Goal: Task Accomplishment & Management: Manage account settings

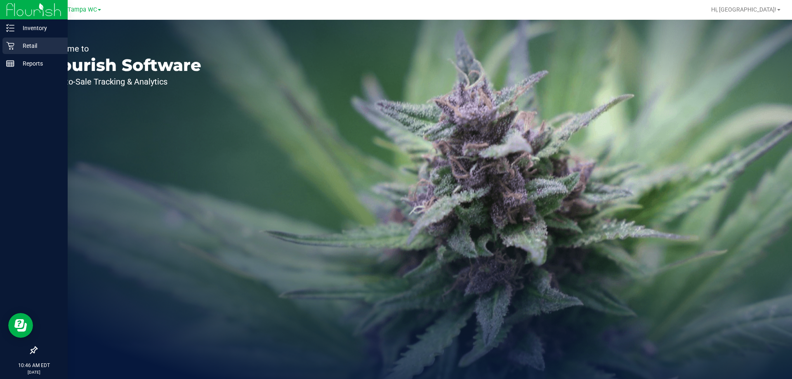
click at [9, 40] on div "Retail" at bounding box center [34, 46] width 65 height 17
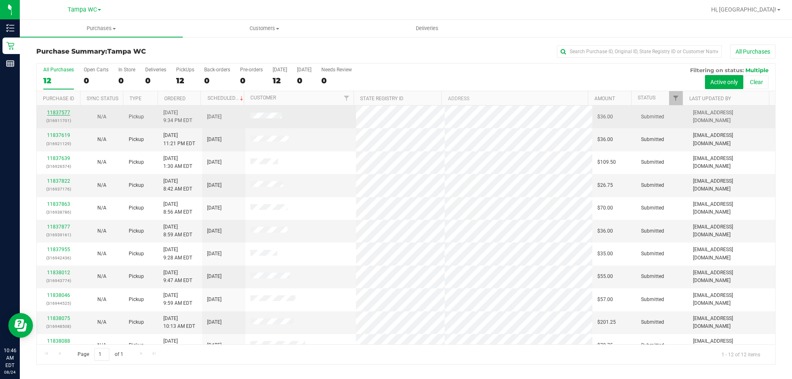
click at [56, 111] on link "11837577" at bounding box center [58, 113] width 23 height 6
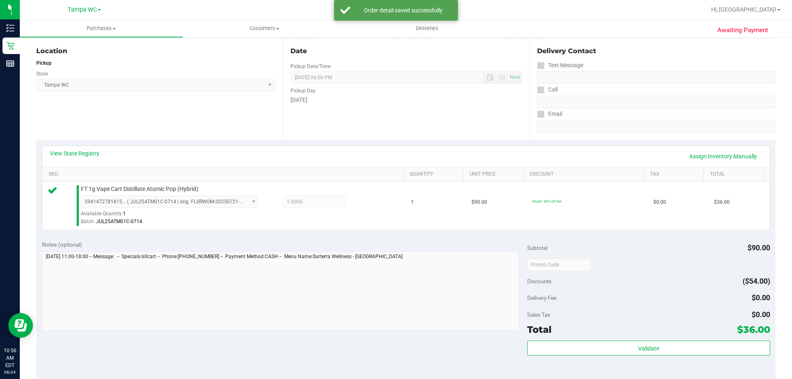
scroll to position [206, 0]
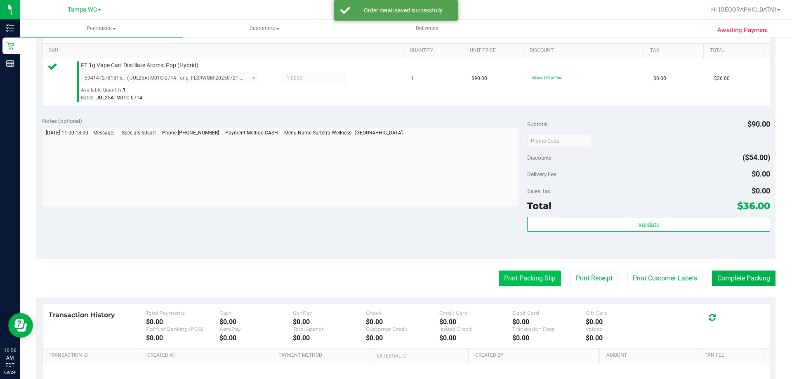
click at [548, 285] on button "Print Packing Slip" at bounding box center [530, 279] width 62 height 16
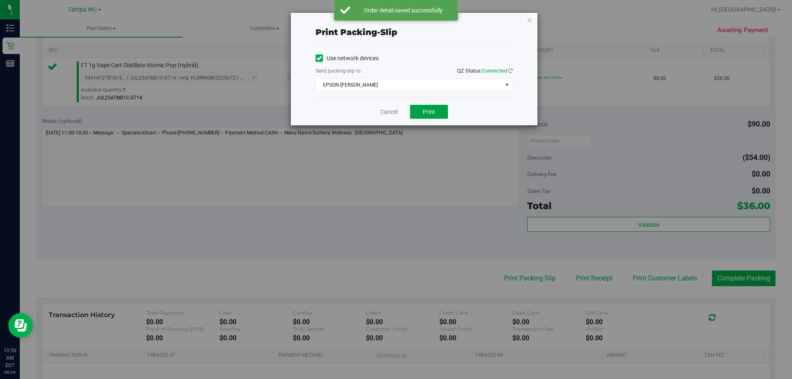
click at [444, 107] on button "Print" at bounding box center [429, 112] width 38 height 14
click at [393, 112] on link "Cancel" at bounding box center [388, 112] width 17 height 9
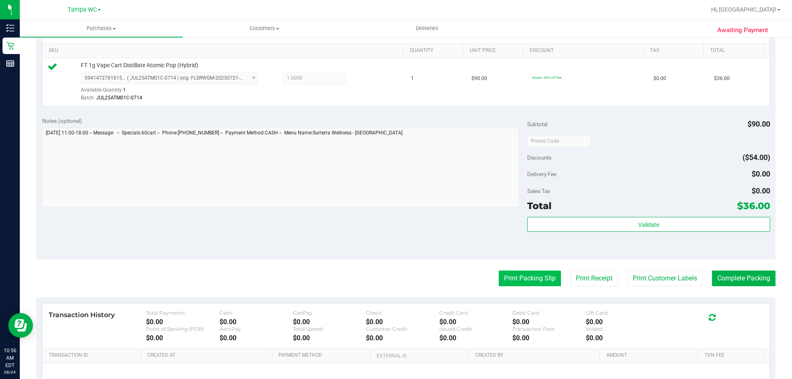
click at [544, 275] on button "Print Packing Slip" at bounding box center [530, 279] width 62 height 16
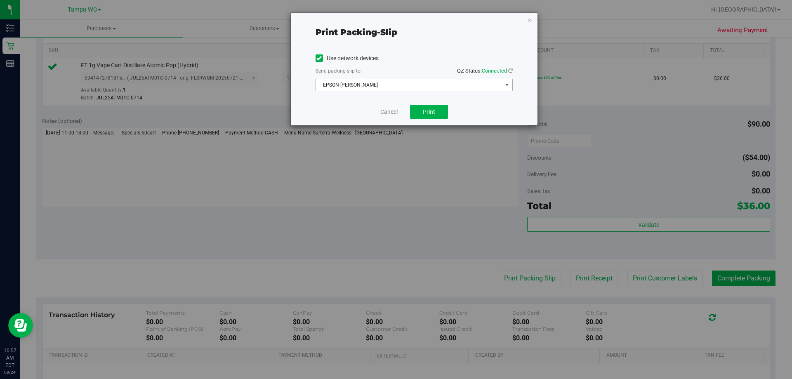
click at [453, 88] on span "EPSON-[PERSON_NAME]" at bounding box center [409, 85] width 186 height 12
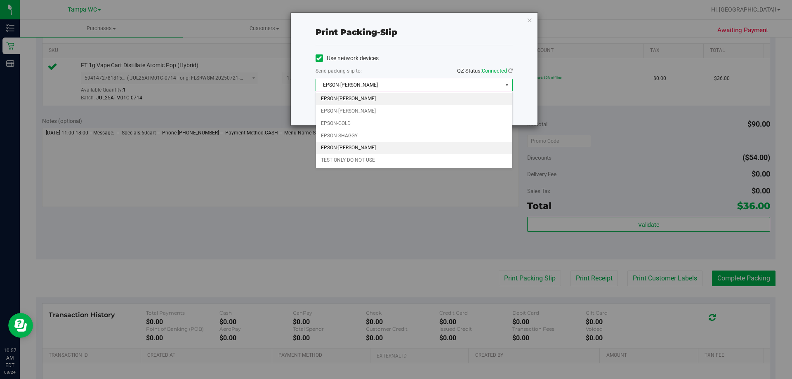
click at [411, 153] on li "EPSON-[PERSON_NAME]" at bounding box center [414, 148] width 196 height 12
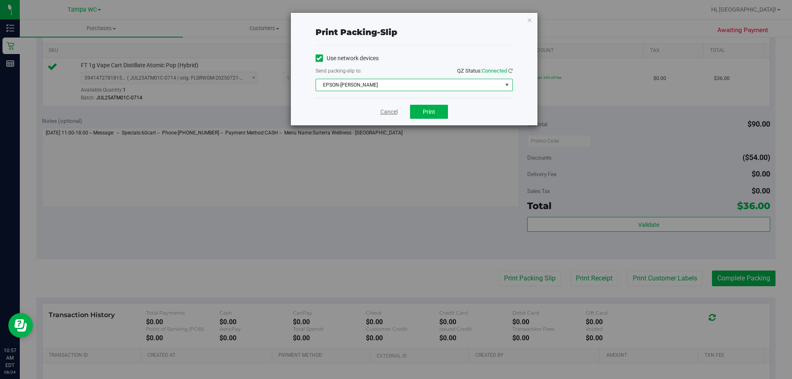
click at [387, 109] on link "Cancel" at bounding box center [388, 112] width 17 height 9
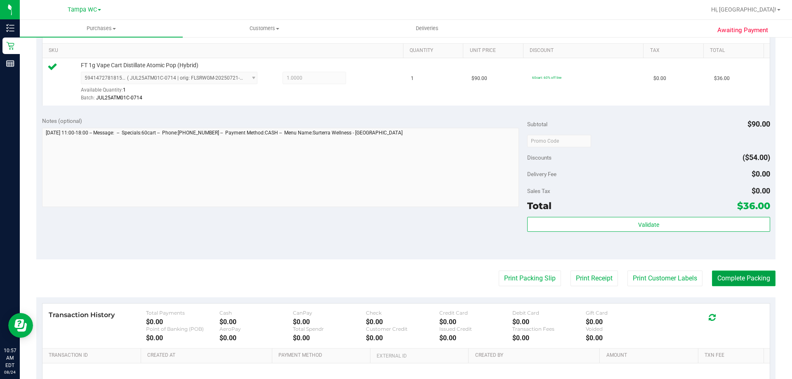
click at [728, 272] on button "Complete Packing" at bounding box center [744, 279] width 64 height 16
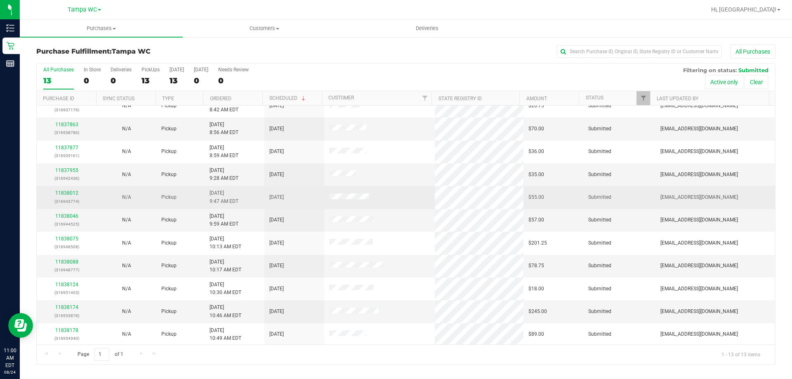
scroll to position [58, 0]
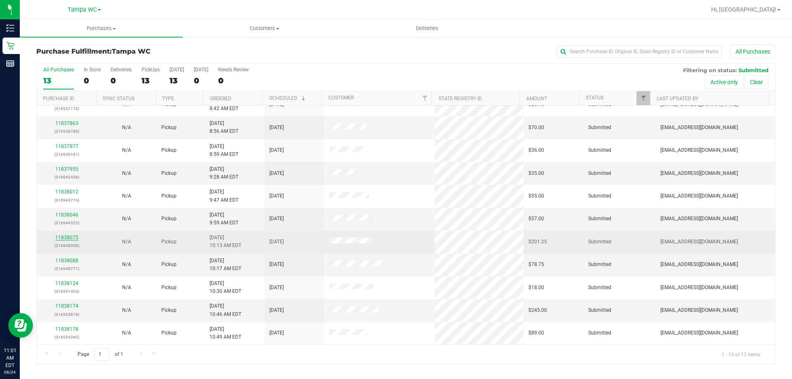
click at [63, 236] on link "11838075" at bounding box center [66, 238] width 23 height 6
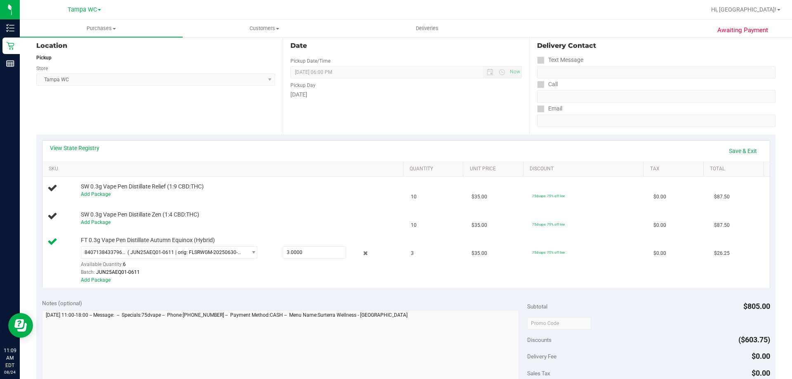
scroll to position [104, 0]
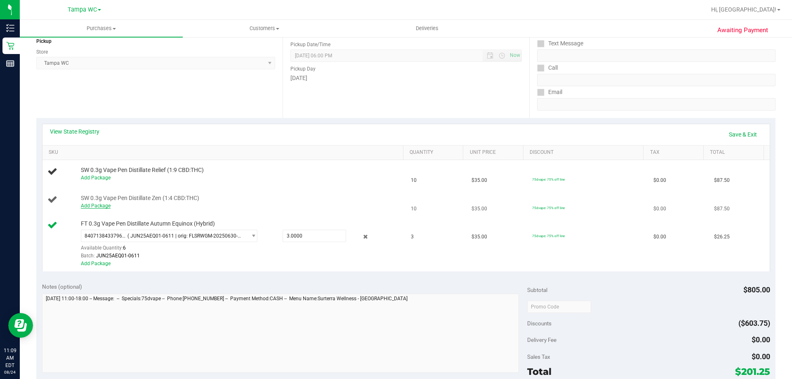
click at [99, 206] on link "Add Package" at bounding box center [96, 206] width 30 height 6
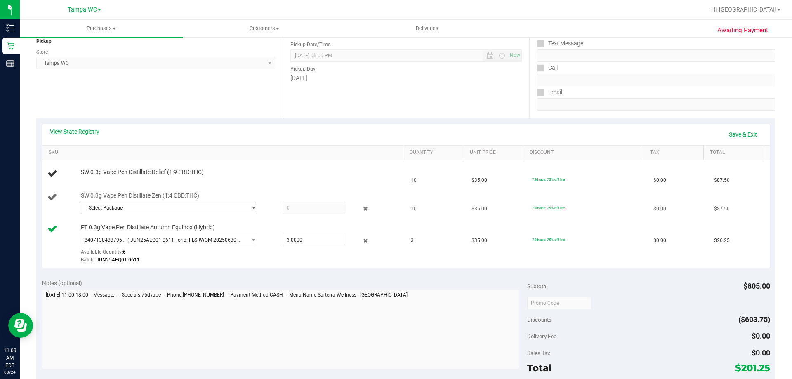
click at [107, 208] on span "Select Package" at bounding box center [163, 208] width 165 height 12
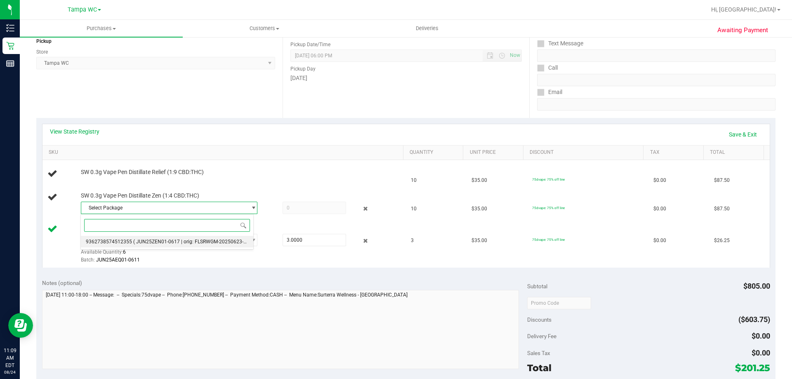
click at [124, 239] on span "9362738574512355" at bounding box center [109, 242] width 46 height 6
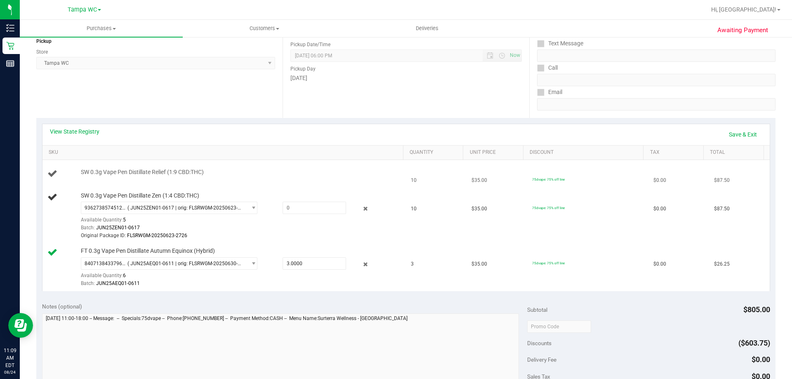
click at [297, 165] on td "SW 0.3g Vape Pen Distillate Relief (1:9 CBD:THC)" at bounding box center [224, 174] width 364 height 28
click at [745, 136] on link "Save & Exit" at bounding box center [743, 134] width 39 height 14
click at [208, 199] on div "SW 0.3g Vape Pen Distillate Zen (1:4 CBD:THC) 9362738574512355 ( JUN25ZEN01-061…" at bounding box center [238, 216] width 323 height 49
click at [210, 206] on span "( JUN25ZEN01-0617 | orig: FLSRWGM-20250623-2726 )" at bounding box center [185, 208] width 116 height 6
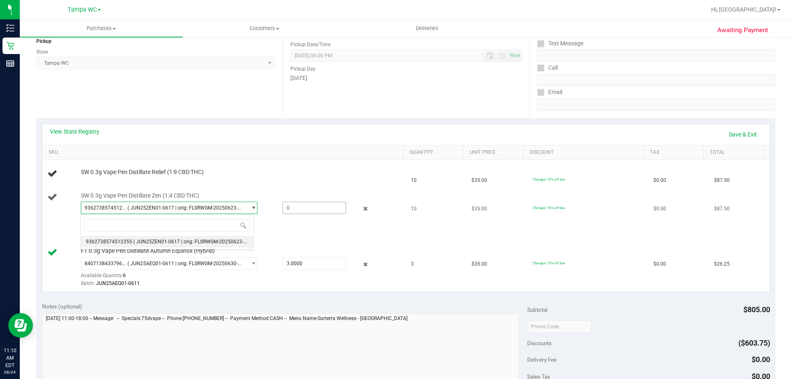
click at [306, 208] on span at bounding box center [315, 208] width 64 height 12
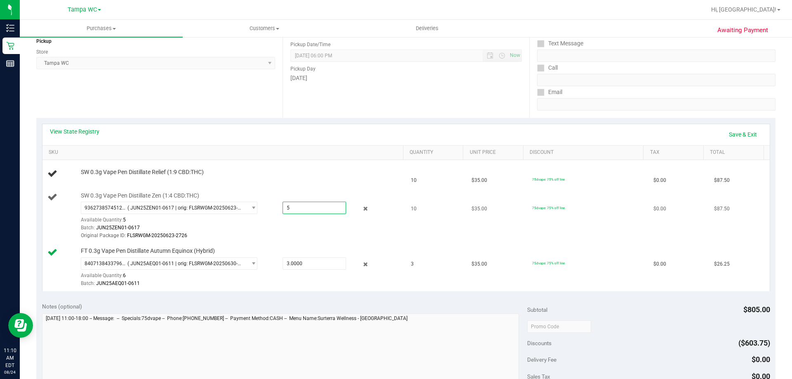
type input "5"
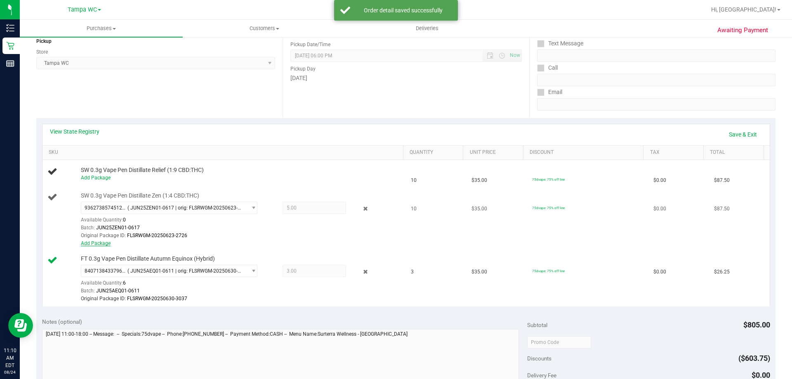
click at [93, 245] on link "Add Package" at bounding box center [96, 244] width 30 height 6
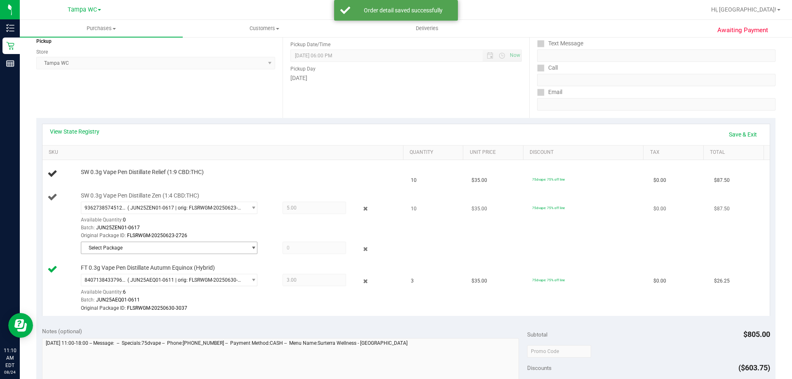
click at [120, 247] on span "Select Package" at bounding box center [163, 248] width 165 height 12
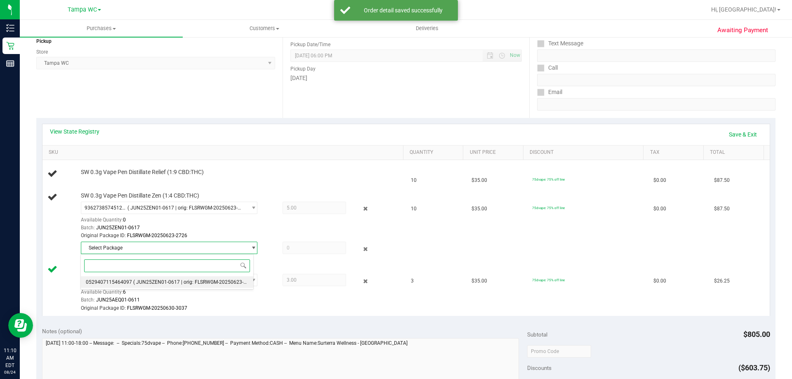
click at [138, 282] on span "( JUN25ZEN01-0617 | orig: FLSRWGM-20250623-2796 )" at bounding box center [195, 282] width 125 height 6
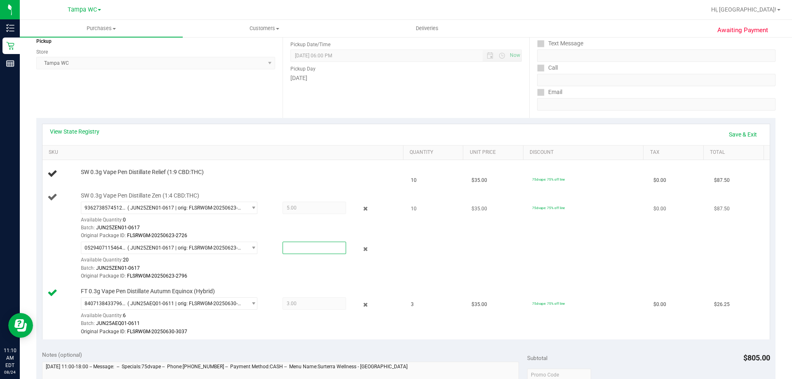
click at [308, 244] on span at bounding box center [315, 248] width 64 height 12
type input "5"
click at [91, 179] on link "Add Package" at bounding box center [96, 178] width 30 height 6
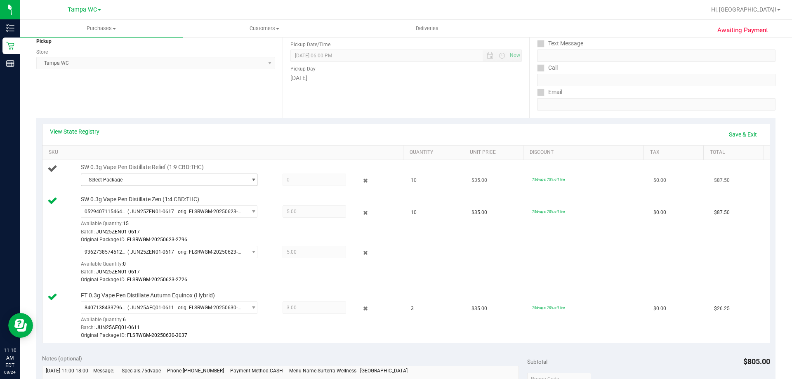
click at [116, 174] on span "Select Package" at bounding box center [163, 180] width 165 height 12
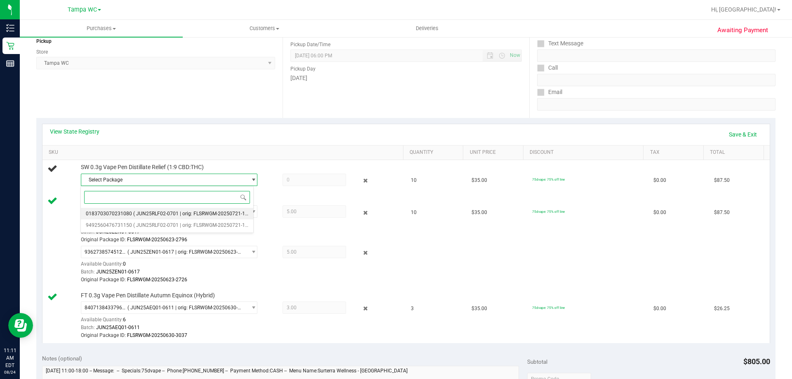
click at [123, 215] on span "0183703070231080" at bounding box center [109, 214] width 46 height 6
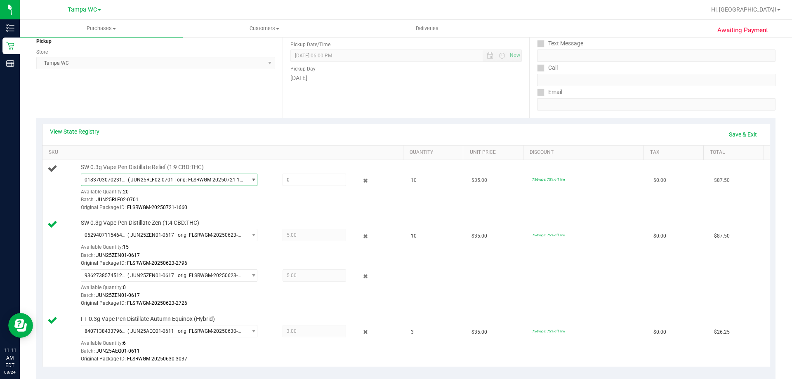
click at [149, 181] on span "( JUN25RLF02-0701 | orig: FLSRWGM-20250721-1660 )" at bounding box center [186, 180] width 116 height 6
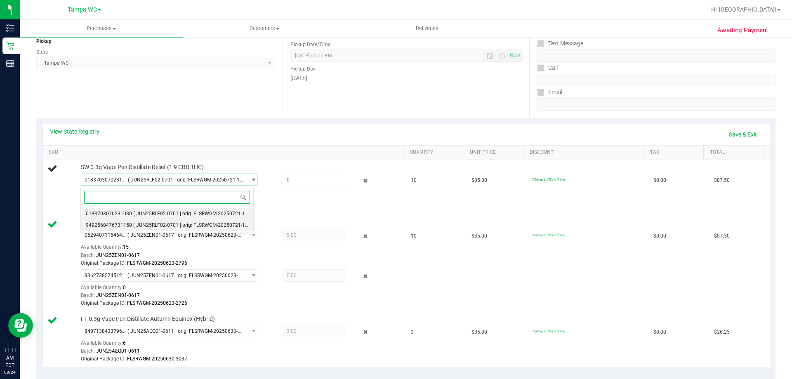
click at [127, 227] on span "9492560476731150" at bounding box center [109, 225] width 46 height 6
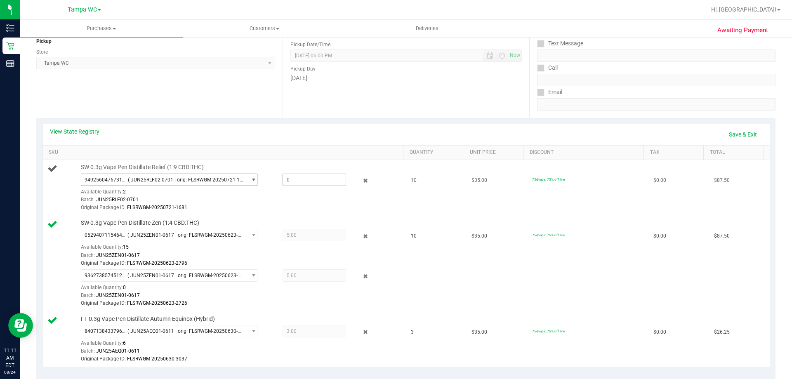
click at [284, 176] on span at bounding box center [315, 180] width 64 height 12
type input "2"
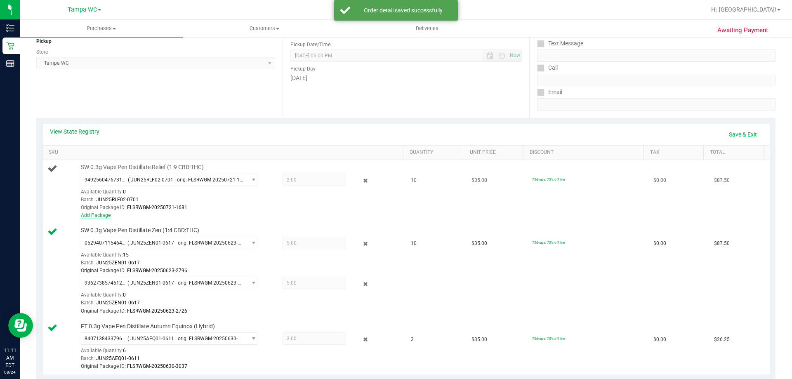
click at [93, 216] on link "Add Package" at bounding box center [96, 215] width 30 height 6
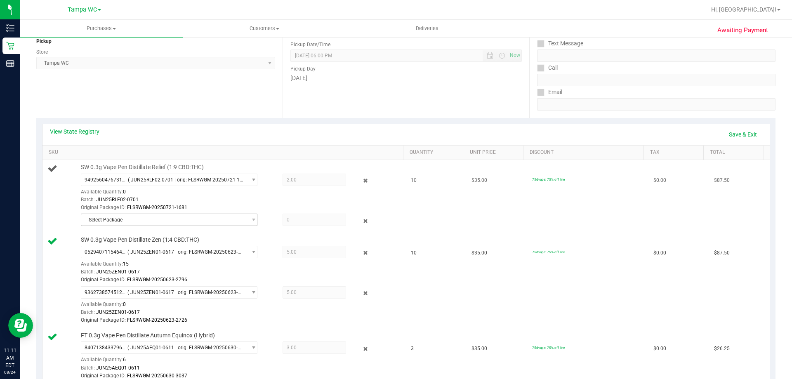
click at [128, 225] on span "Select Package" at bounding box center [163, 220] width 165 height 12
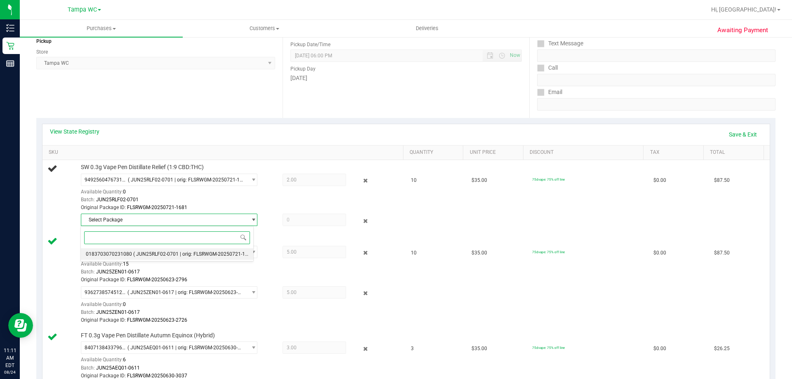
click at [136, 253] on span "( JUN25RLF02-0701 | orig: FLSRWGM-20250721-1660 )" at bounding box center [194, 254] width 123 height 6
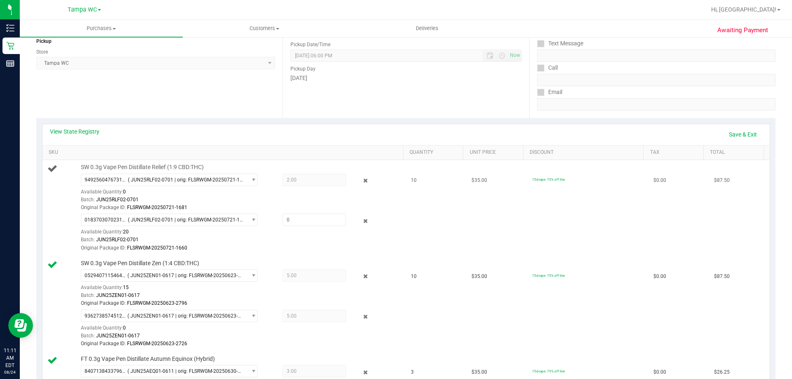
click at [346, 225] on div at bounding box center [359, 221] width 26 height 10
click at [328, 219] on span at bounding box center [315, 220] width 64 height 12
type input "8"
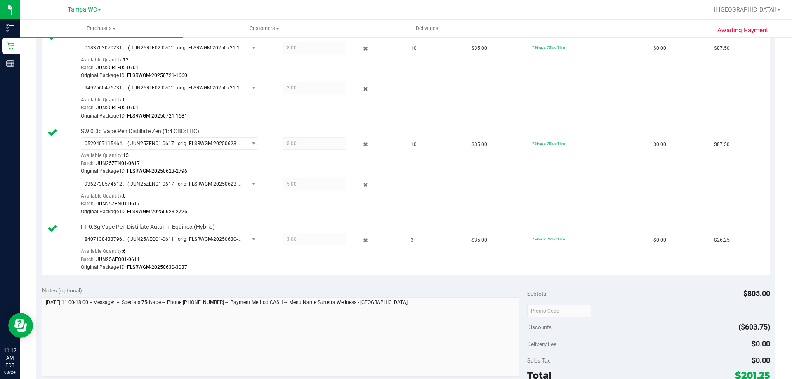
scroll to position [378, 0]
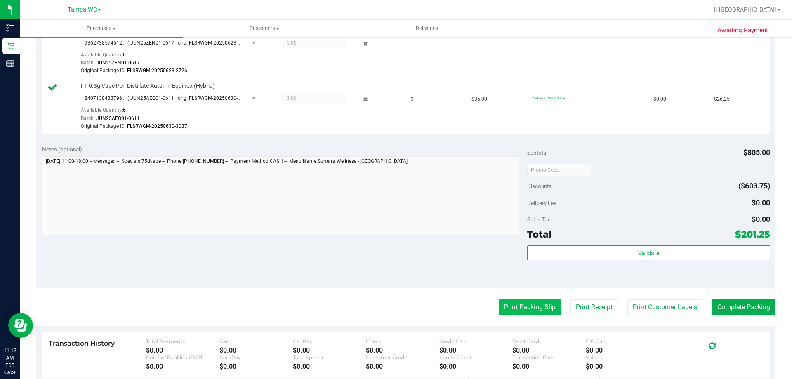
click at [521, 304] on button "Print Packing Slip" at bounding box center [530, 308] width 62 height 16
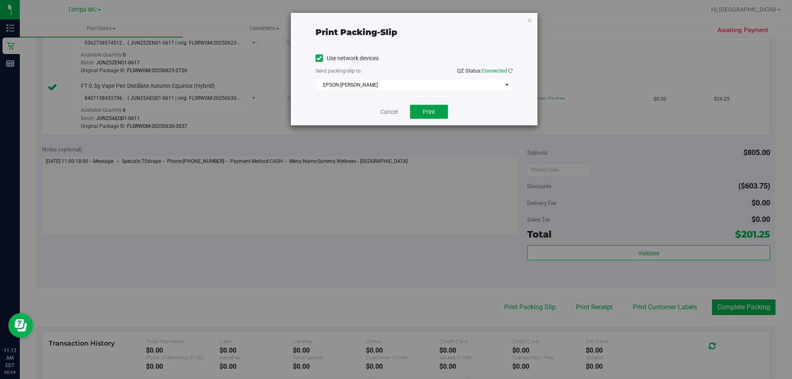
click at [439, 109] on button "Print" at bounding box center [429, 112] width 38 height 14
click at [388, 113] on link "Cancel" at bounding box center [388, 112] width 17 height 9
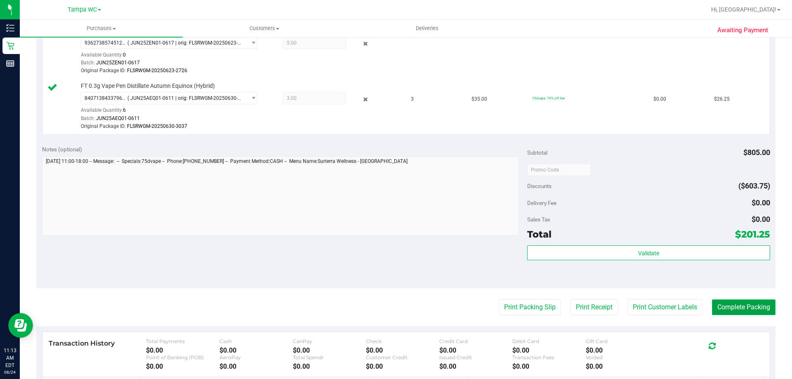
click at [743, 305] on button "Complete Packing" at bounding box center [744, 308] width 64 height 16
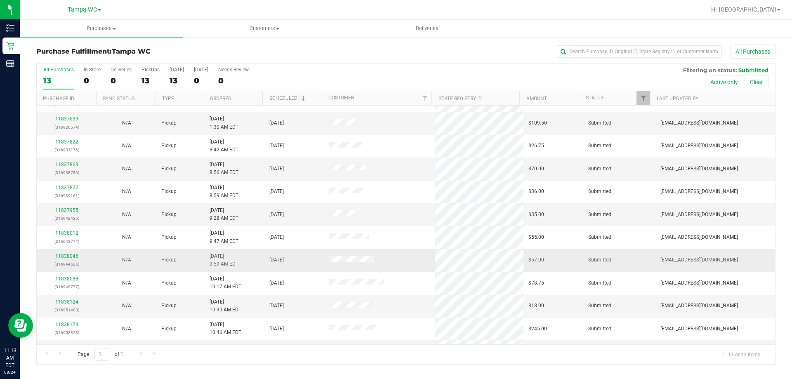
scroll to position [58, 0]
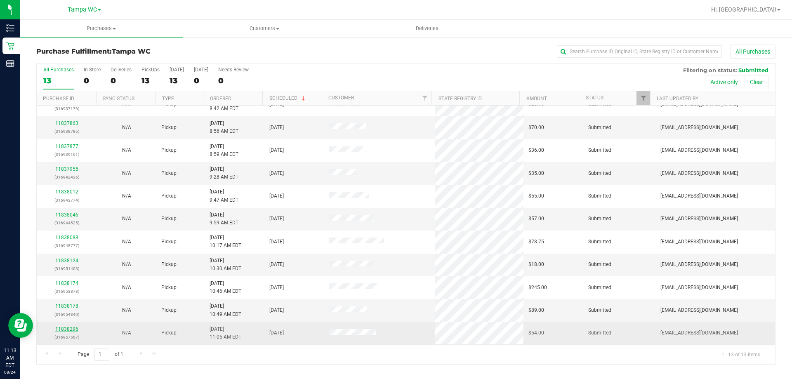
click at [71, 330] on link "11838296" at bounding box center [66, 329] width 23 height 6
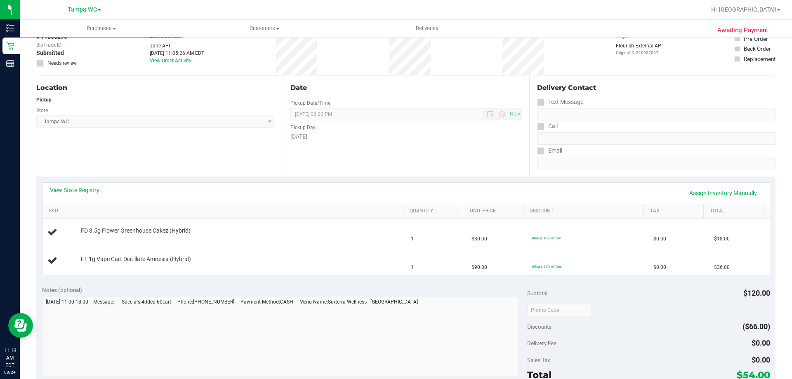
scroll to position [124, 0]
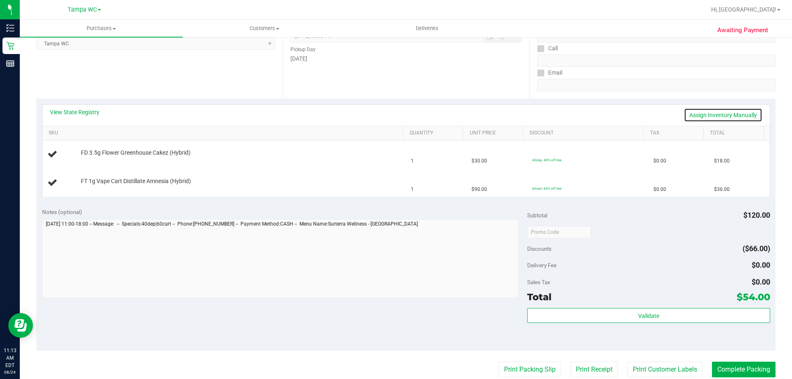
click at [732, 110] on link "Assign Inventory Manually" at bounding box center [723, 115] width 78 height 14
click at [89, 158] on link "Add Package" at bounding box center [96, 159] width 30 height 6
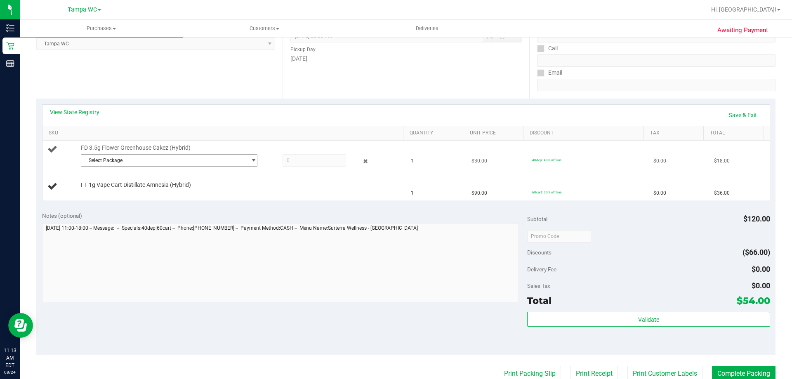
click at [123, 161] on span "Select Package" at bounding box center [163, 161] width 165 height 12
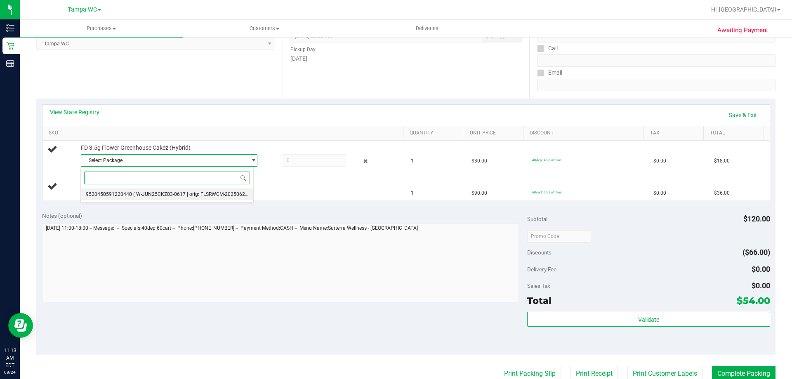
click at [133, 195] on span "( W-JUN25CKZ03-0617 | orig: FLSRWGM-20250623-890 )" at bounding box center [196, 194] width 127 height 6
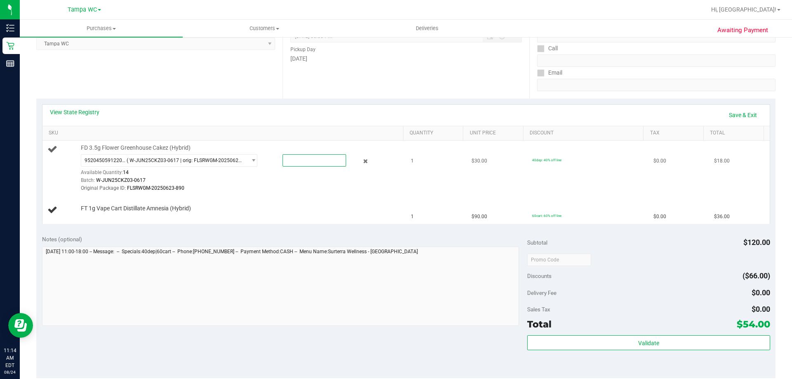
click at [318, 162] on span at bounding box center [315, 160] width 64 height 12
type input "1"
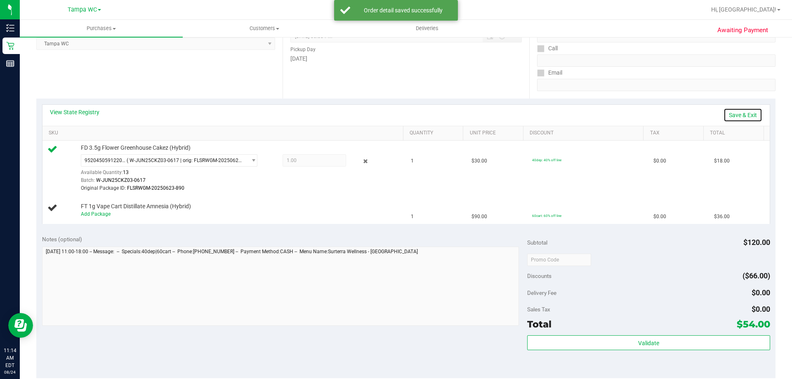
click at [739, 116] on link "Save & Exit" at bounding box center [743, 115] width 39 height 14
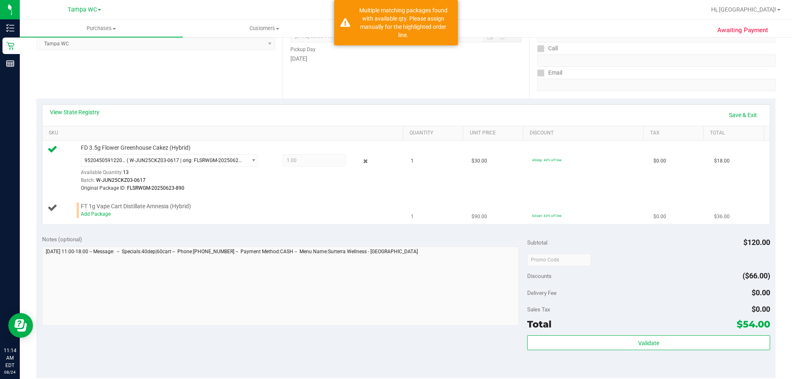
click at [90, 210] on div "Add Package" at bounding box center [240, 214] width 319 height 8
click at [91, 215] on link "Add Package" at bounding box center [96, 214] width 30 height 6
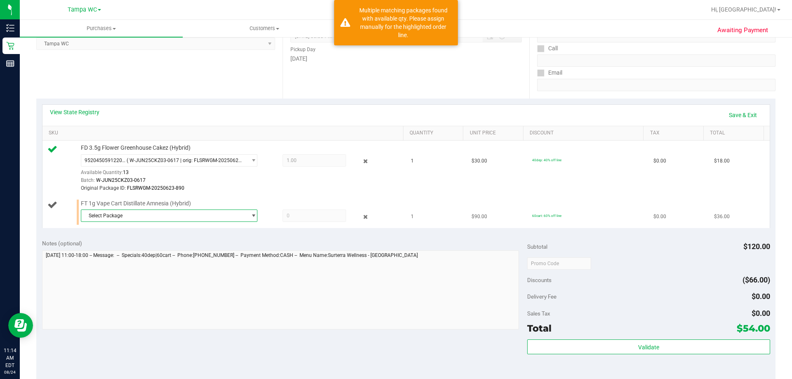
click at [125, 211] on span "Select Package" at bounding box center [163, 216] width 165 height 12
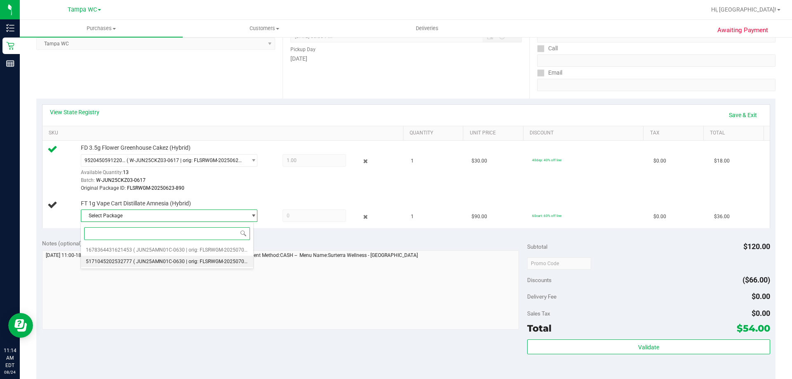
click at [147, 261] on span "( JUN25AMN01C-0630 | orig: FLSRWGM-20250707-1806 )" at bounding box center [198, 262] width 130 height 6
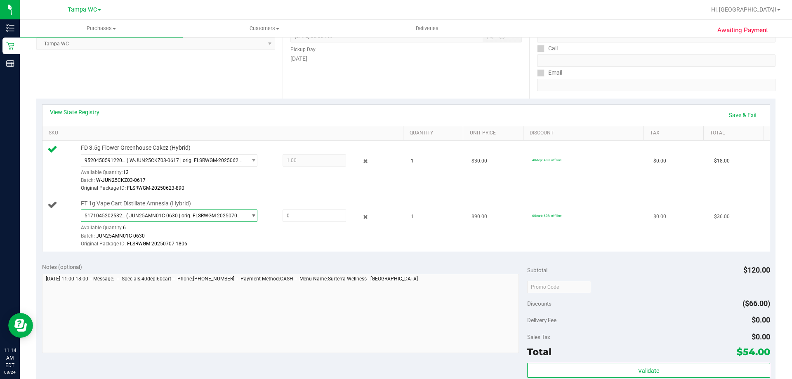
click at [161, 217] on span "( JUN25AMN01C-0630 | orig: FLSRWGM-20250707-1806 )" at bounding box center [184, 216] width 117 height 6
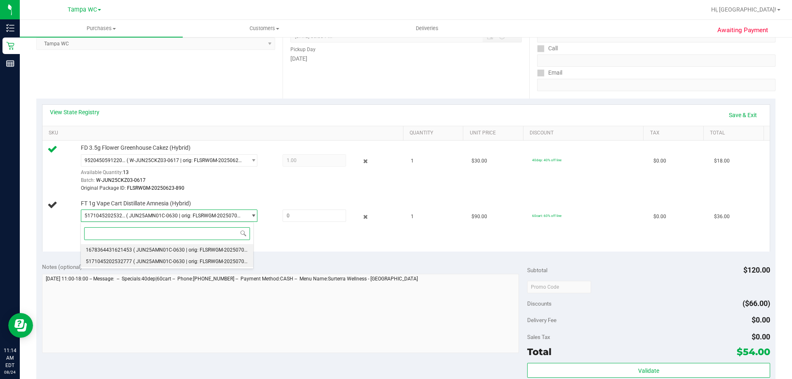
click at [163, 251] on span "( JUN25AMN01C-0630 | orig: FLSRWGM-20250707-1983 )" at bounding box center [198, 250] width 130 height 6
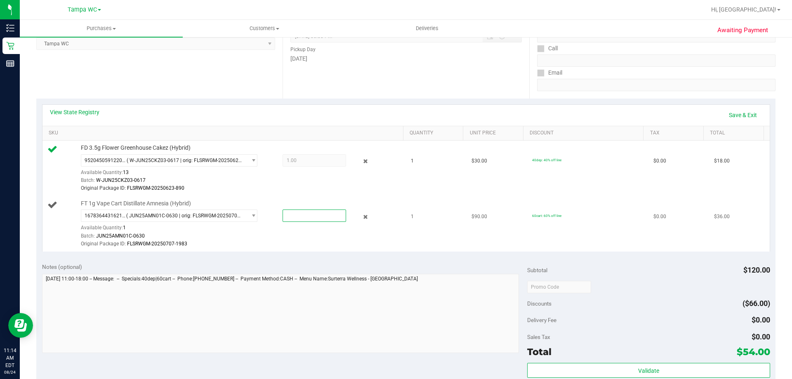
click at [323, 219] on span at bounding box center [315, 216] width 64 height 12
type input "1.00"
type input "1.0000"
click at [313, 227] on div "1678364431621453 ( JUN25AMN01C-0630 | orig: FLSRWGM-20250707-1983 ) 16783644316…" at bounding box center [240, 229] width 319 height 38
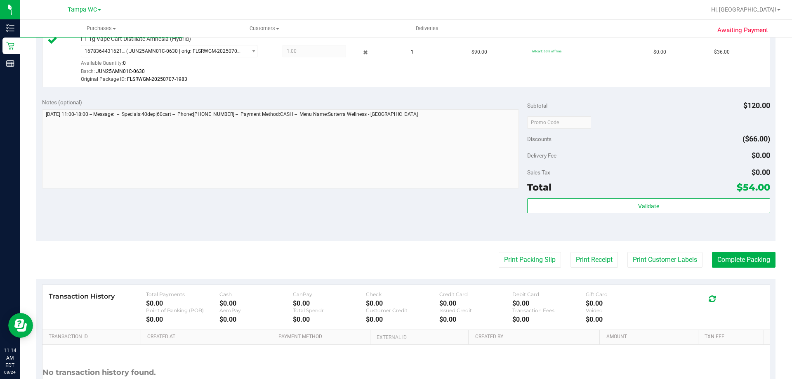
scroll to position [289, 0]
click at [523, 260] on button "Print Packing Slip" at bounding box center [530, 260] width 62 height 16
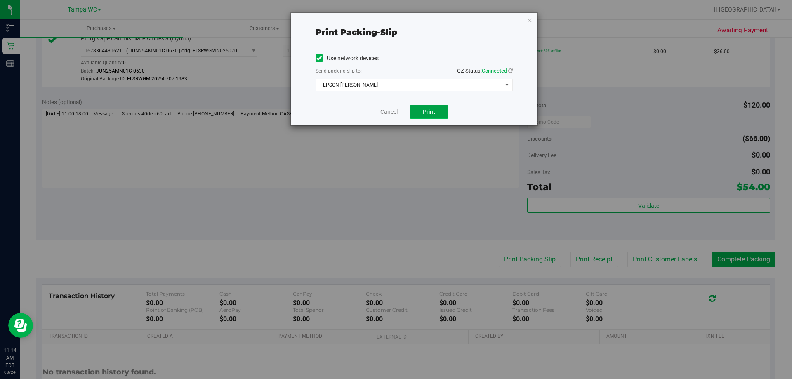
click at [414, 111] on button "Print" at bounding box center [429, 112] width 38 height 14
click at [394, 114] on link "Cancel" at bounding box center [388, 112] width 17 height 9
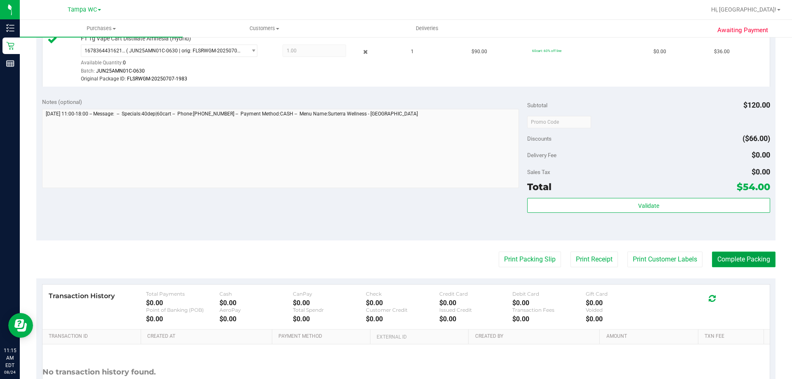
click at [747, 256] on button "Complete Packing" at bounding box center [744, 260] width 64 height 16
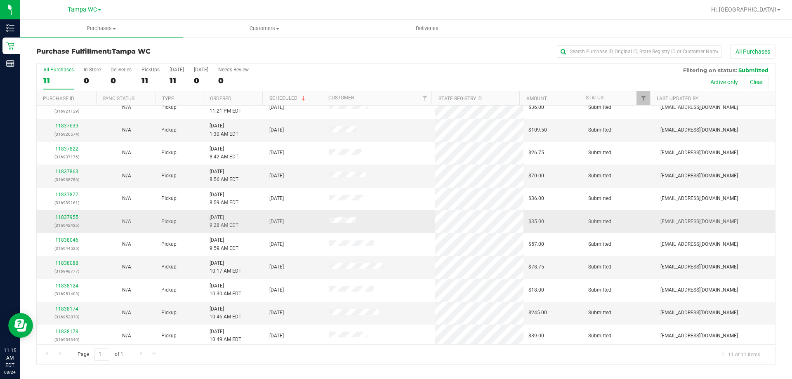
scroll to position [12, 0]
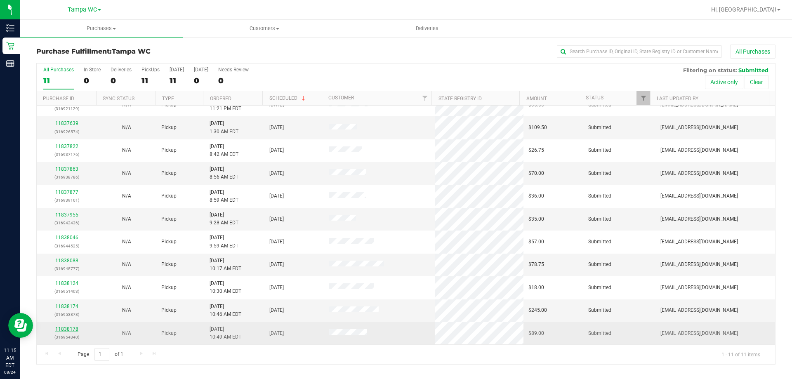
click at [65, 330] on link "11838178" at bounding box center [66, 329] width 23 height 6
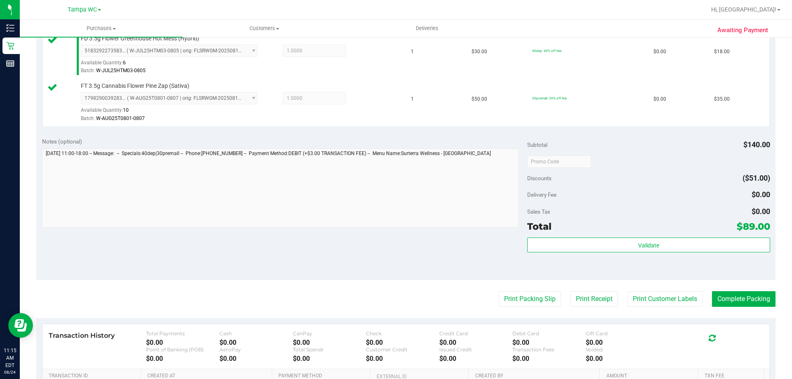
scroll to position [330, 0]
click at [510, 300] on button "Print Packing Slip" at bounding box center [530, 298] width 62 height 16
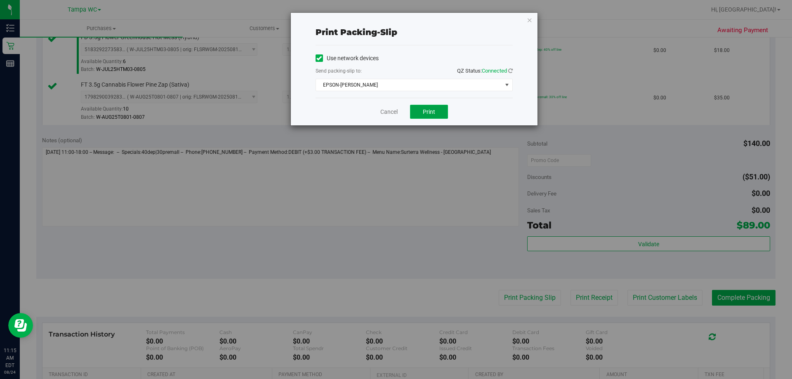
click at [419, 113] on button "Print" at bounding box center [429, 112] width 38 height 14
click at [386, 116] on link "Cancel" at bounding box center [388, 112] width 17 height 9
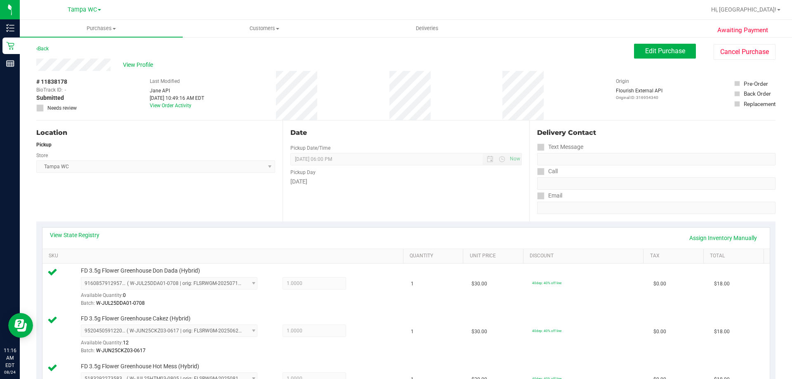
scroll to position [0, 0]
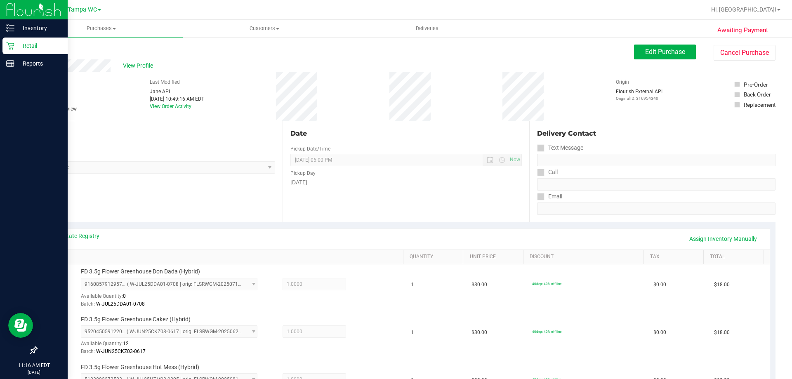
click at [13, 43] on icon at bounding box center [10, 46] width 8 height 8
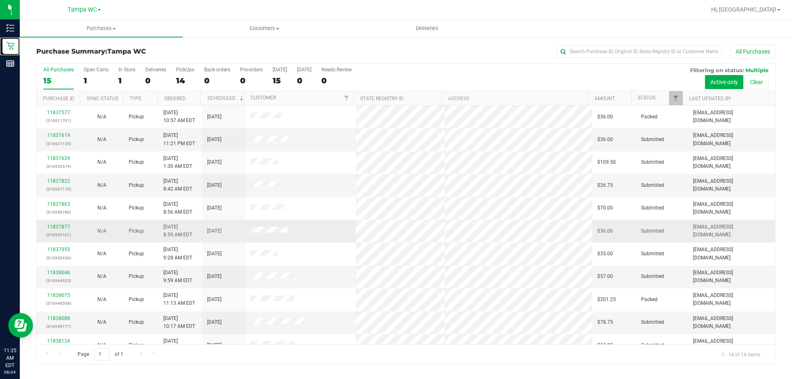
scroll to position [81, 0]
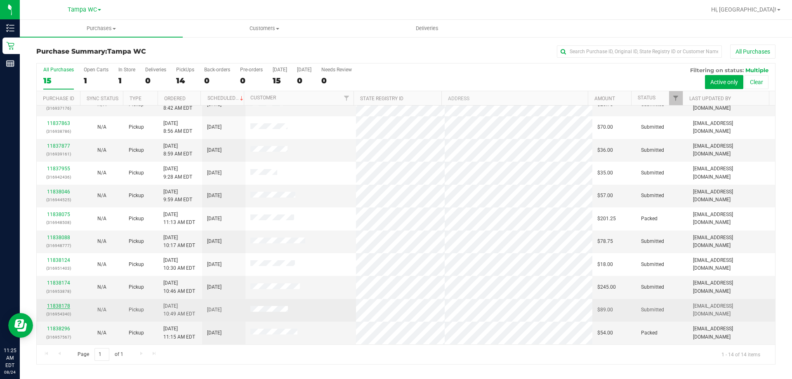
click at [66, 304] on link "11838178" at bounding box center [58, 306] width 23 height 6
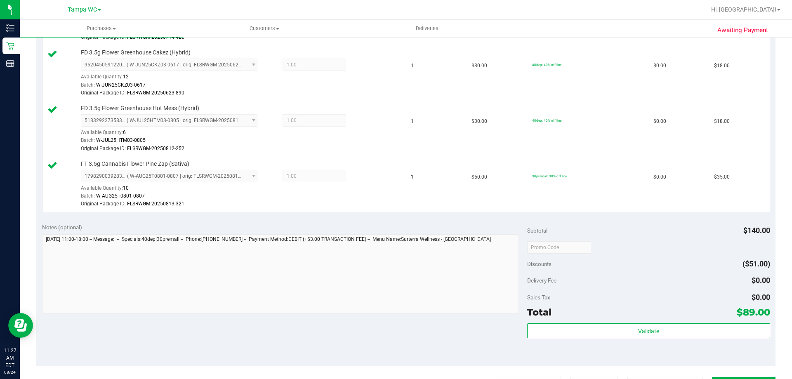
scroll to position [413, 0]
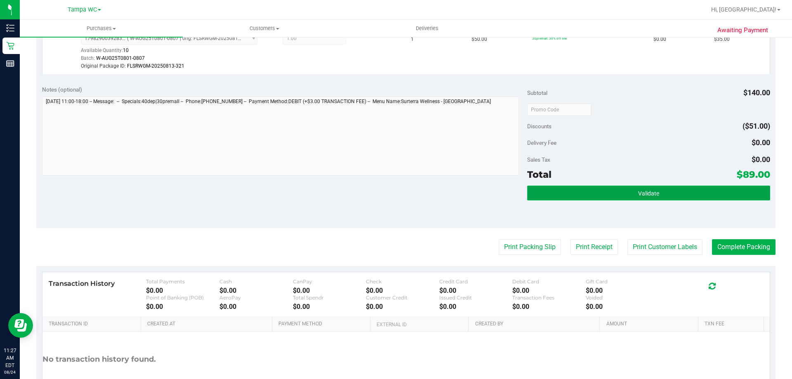
click at [708, 191] on button "Validate" at bounding box center [648, 193] width 243 height 15
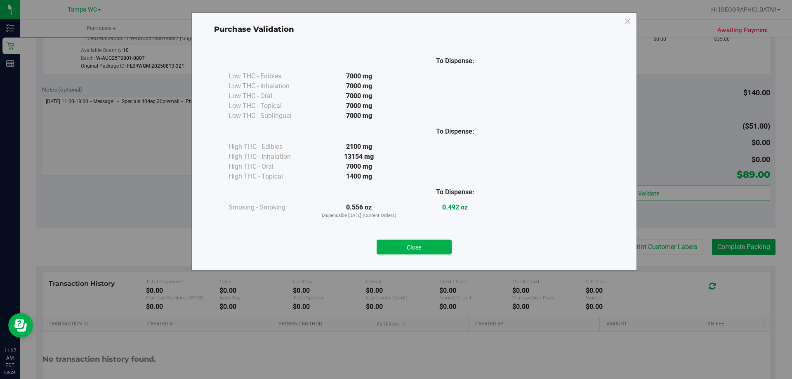
click at [438, 250] on button "Close" at bounding box center [414, 247] width 75 height 15
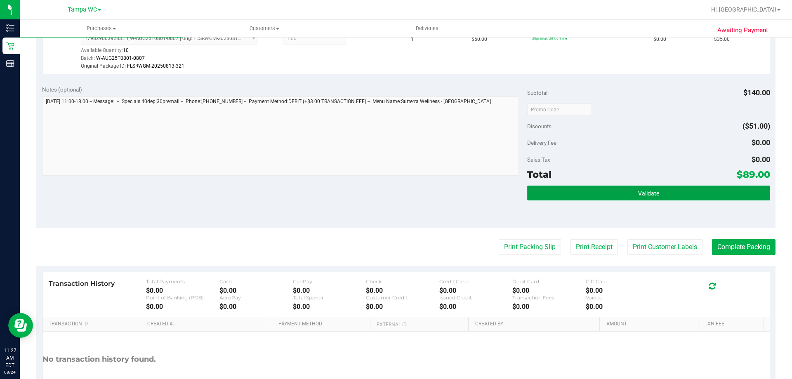
click at [615, 199] on button "Validate" at bounding box center [648, 193] width 243 height 15
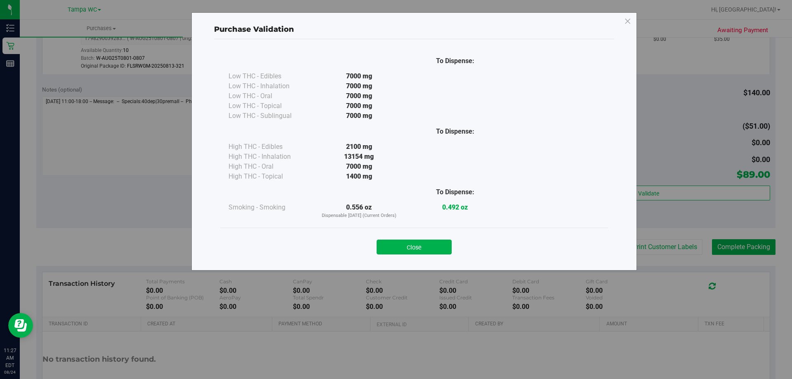
click at [618, 172] on div "Purchase Validation To Dispense: Low THC - Edibles 7000 mg" at bounding box center [414, 141] width 446 height 258
click at [428, 244] on button "Close" at bounding box center [414, 247] width 75 height 15
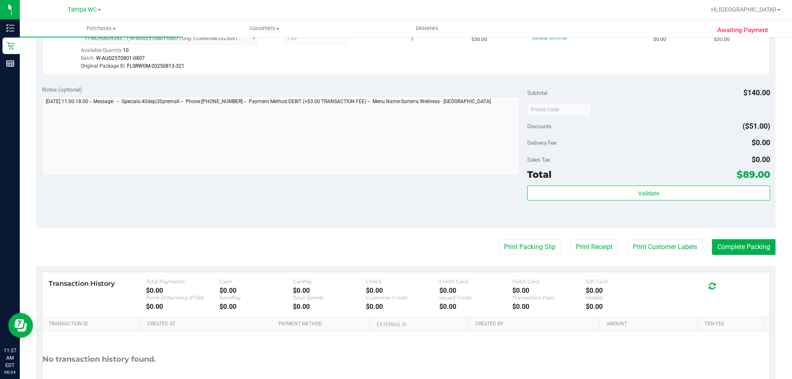
click at [571, 185] on div "Subtotal $140.00 Discounts ($51.00) Delivery Fee $0.00 Sales Tax $0.00 Total $8…" at bounding box center [648, 153] width 243 height 137
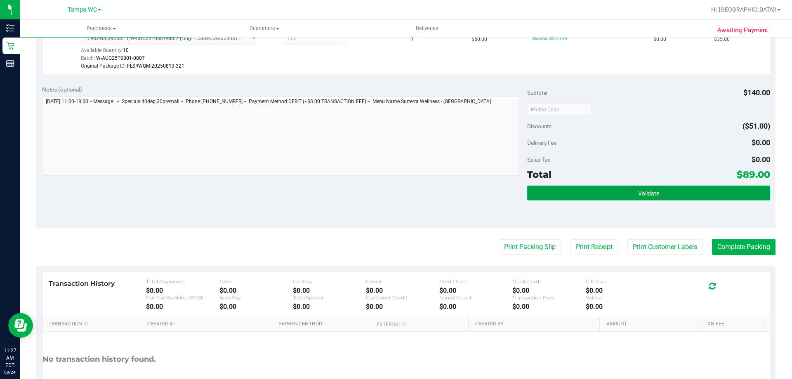
click at [570, 191] on button "Validate" at bounding box center [648, 193] width 243 height 15
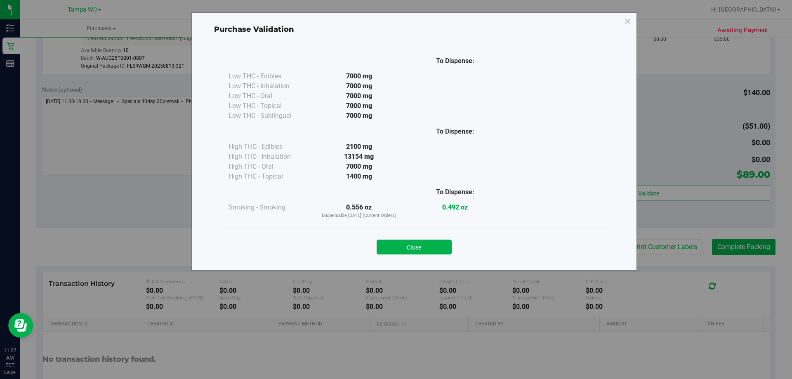
click at [591, 166] on div "To Dispense: Low THC - Edibles 7000 mg" at bounding box center [414, 138] width 388 height 177
click at [451, 241] on button "Close" at bounding box center [414, 247] width 75 height 15
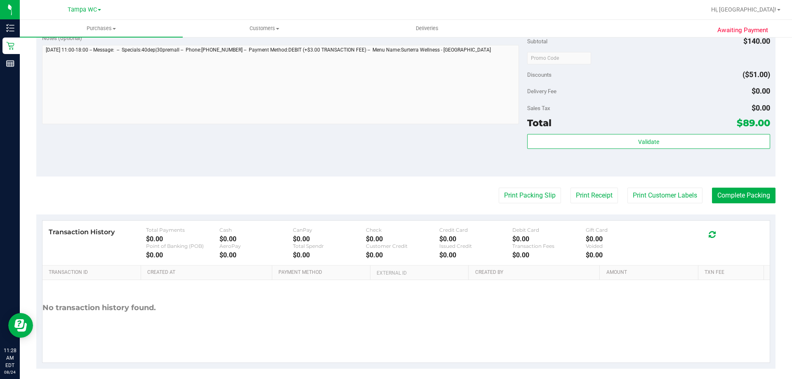
scroll to position [470, 0]
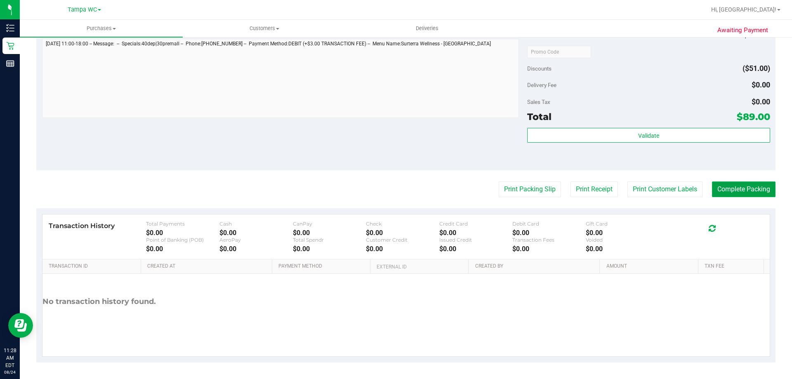
click at [726, 190] on button "Complete Packing" at bounding box center [744, 190] width 64 height 16
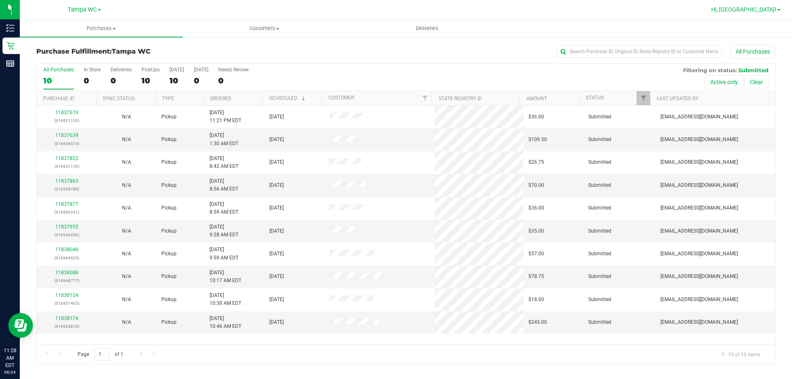
click at [771, 11] on span "Hi, [GEOGRAPHIC_DATA]!" at bounding box center [743, 9] width 65 height 7
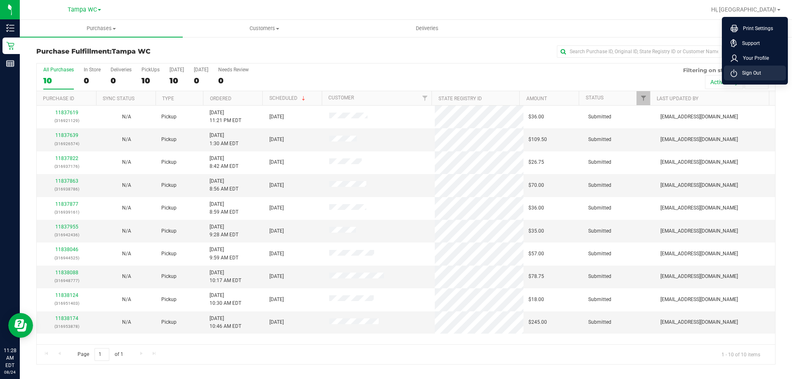
click at [749, 71] on span "Sign Out" at bounding box center [749, 73] width 24 height 8
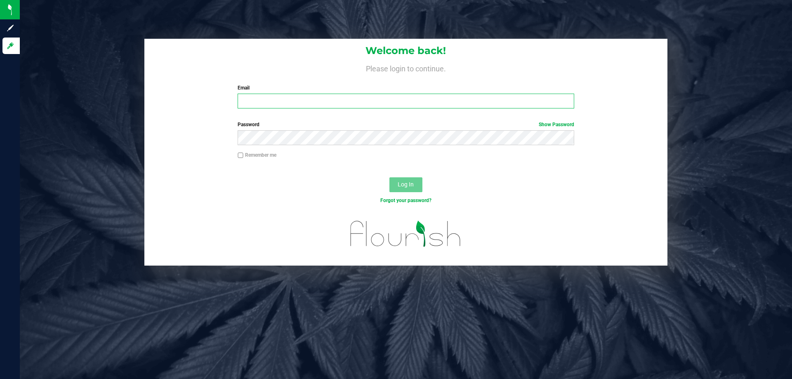
click at [357, 102] on input "Email" at bounding box center [406, 101] width 336 height 15
click at [389, 177] on button "Log In" at bounding box center [405, 184] width 33 height 15
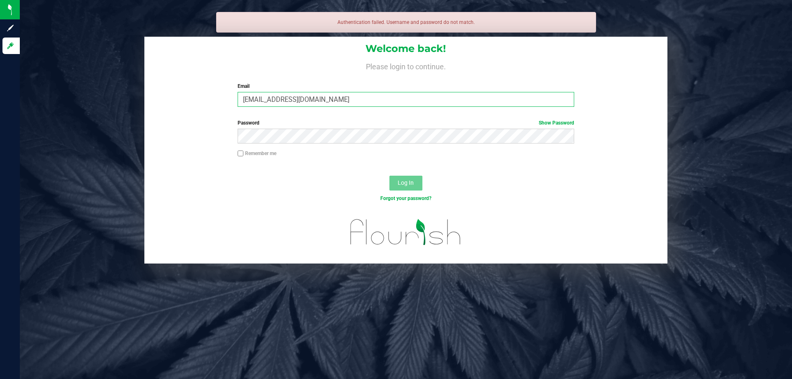
click at [295, 103] on input "[EMAIL_ADDRESS][DOMAIN_NAME]" at bounding box center [406, 99] width 336 height 15
click at [292, 98] on input "[EMAIL_ADDRESS][DOMAIN_NAME]" at bounding box center [406, 99] width 336 height 15
click at [293, 103] on input "[EMAIL_ADDRESS][DOMAIN_NAME]" at bounding box center [406, 99] width 336 height 15
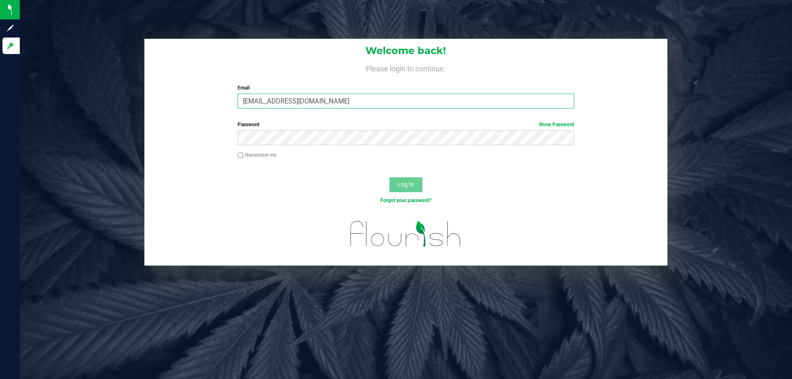
type input "[EMAIL_ADDRESS][DOMAIN_NAME]"
click at [389, 177] on button "Log In" at bounding box center [405, 184] width 33 height 15
